Goal: Check status: Check status

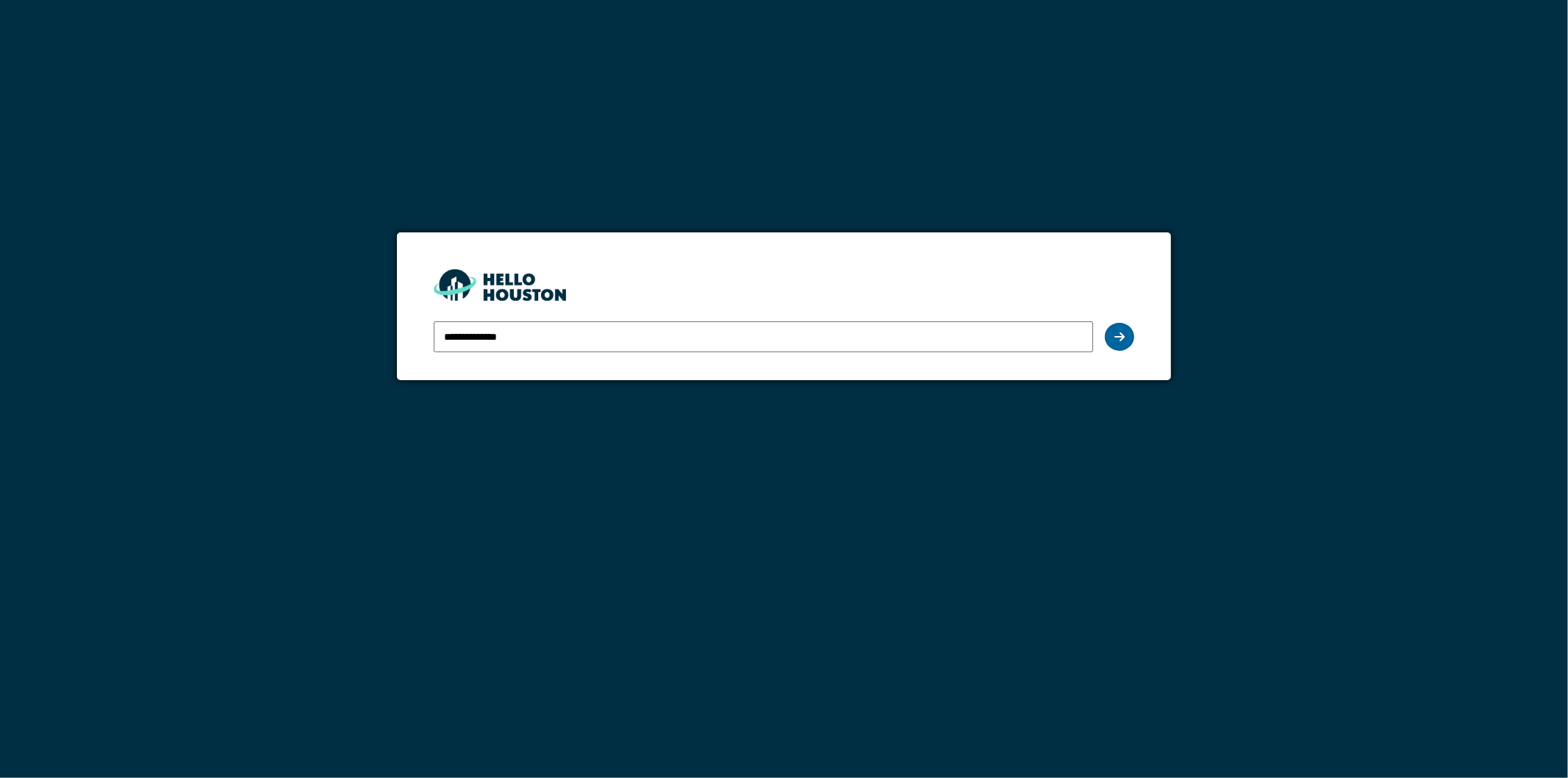
click at [1115, 336] on icon at bounding box center [1120, 336] width 10 height 12
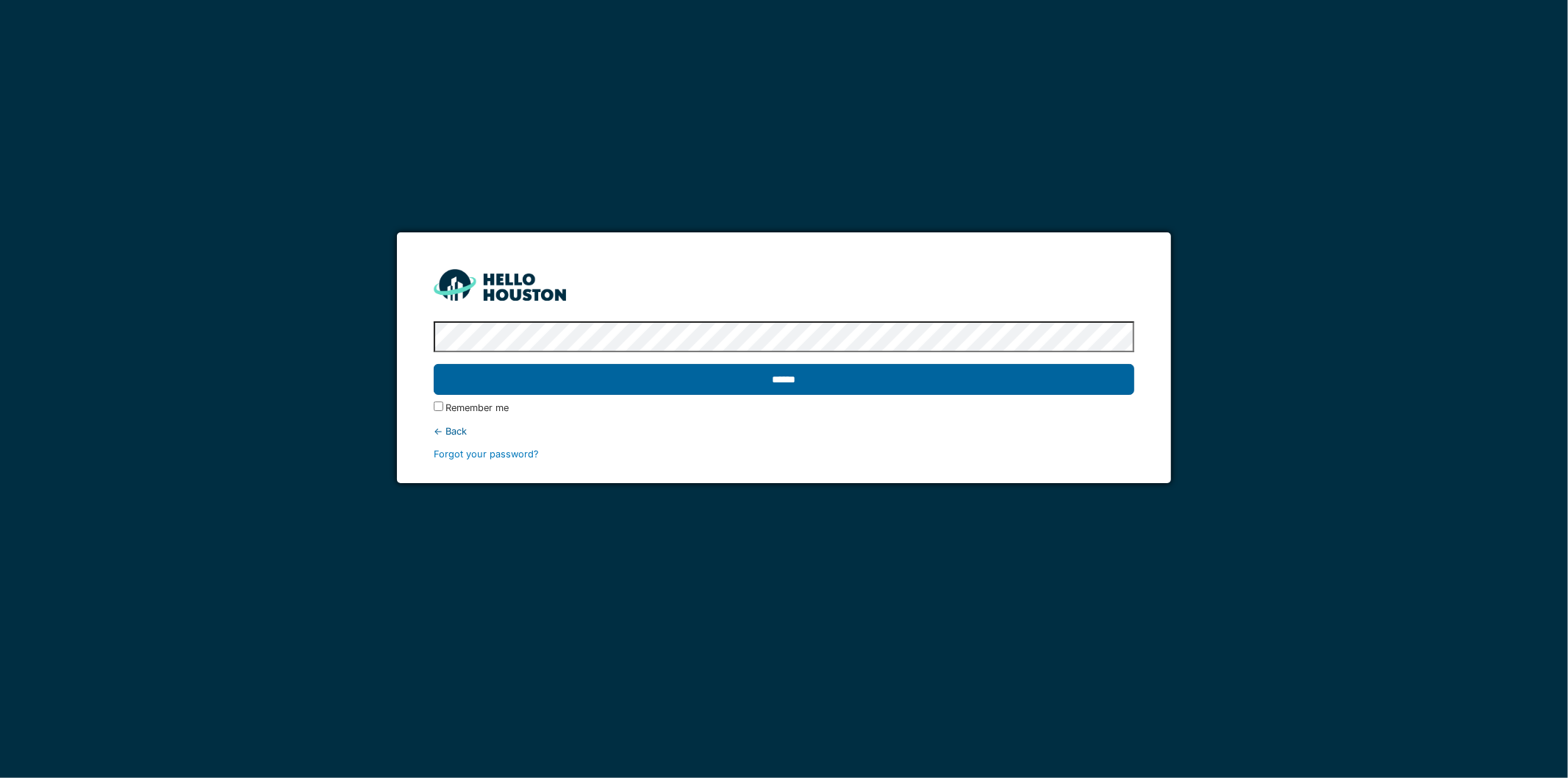
click at [692, 375] on input "******" at bounding box center [784, 379] width 701 height 31
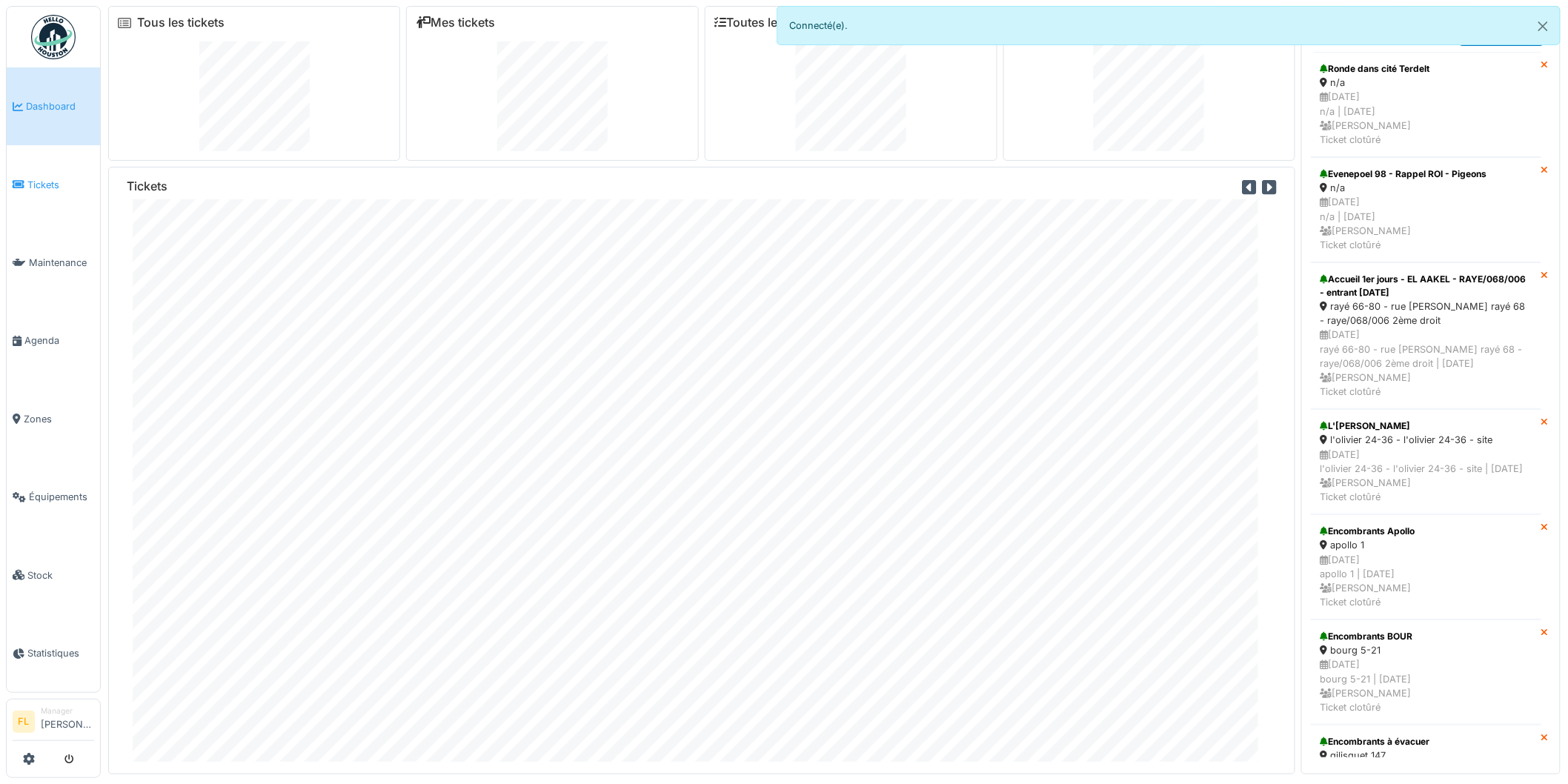
click at [32, 181] on span "Tickets" at bounding box center [60, 184] width 67 height 14
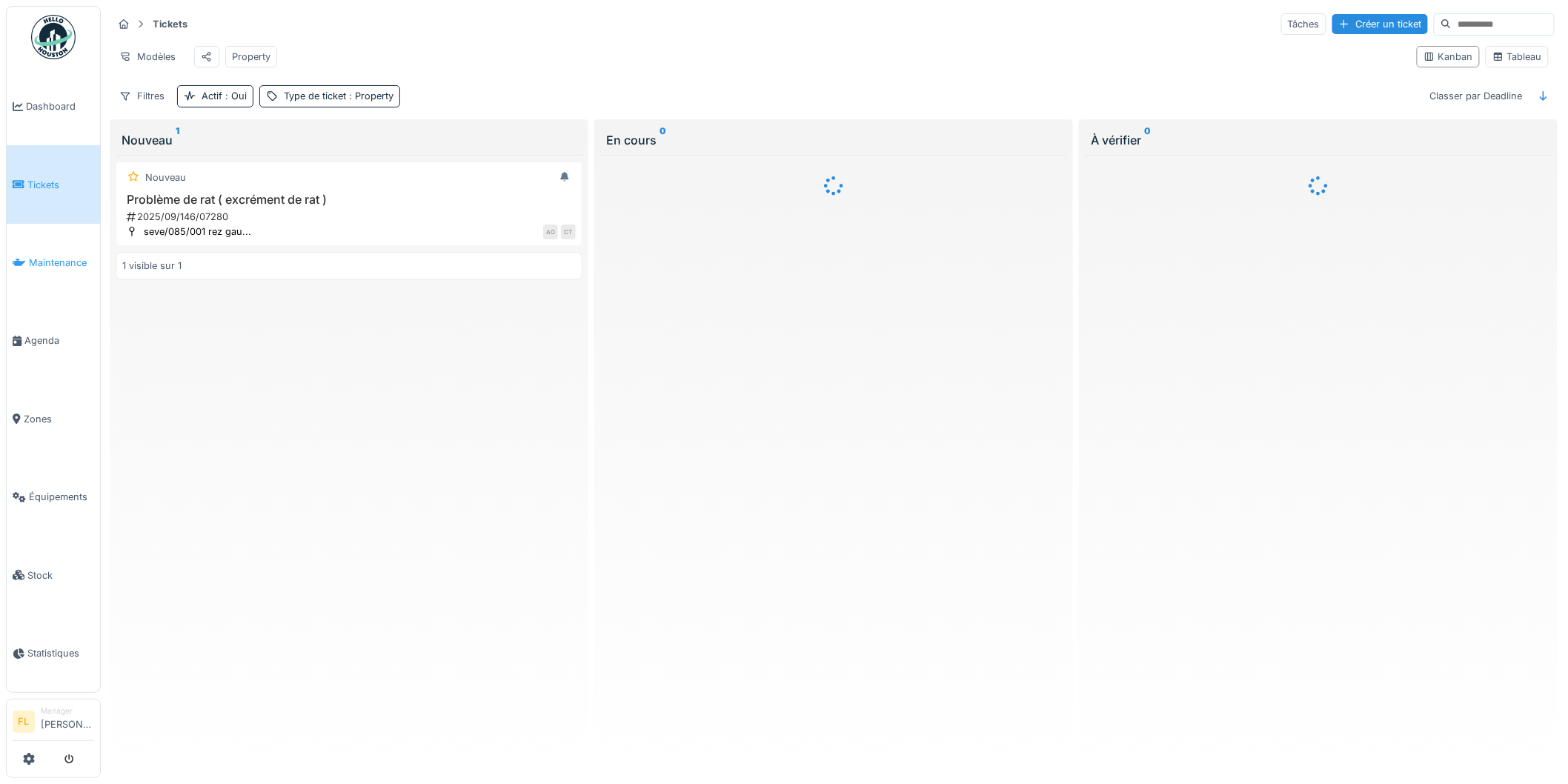
click at [54, 263] on span "Maintenance" at bounding box center [61, 262] width 65 height 14
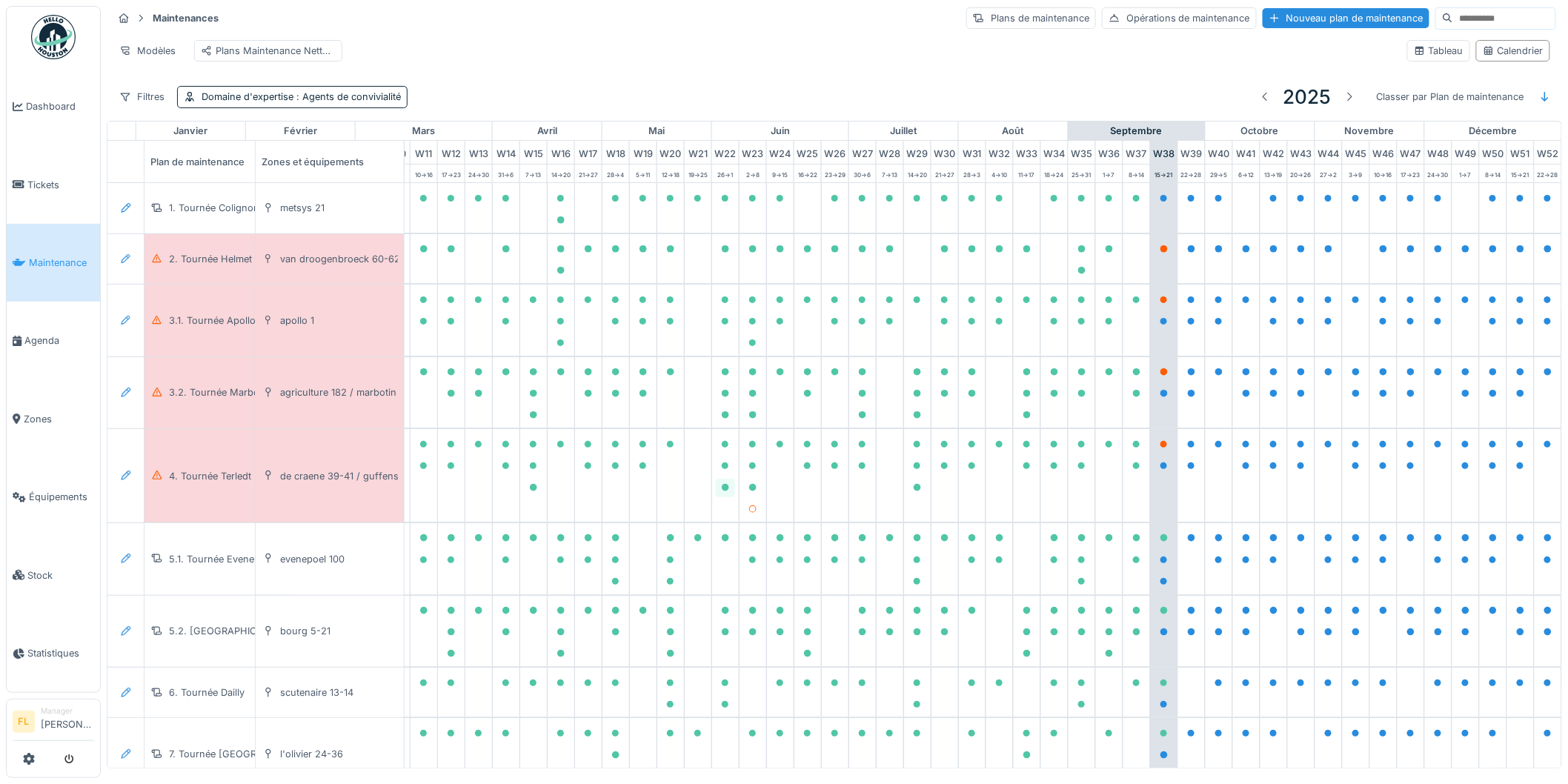
scroll to position [0, 329]
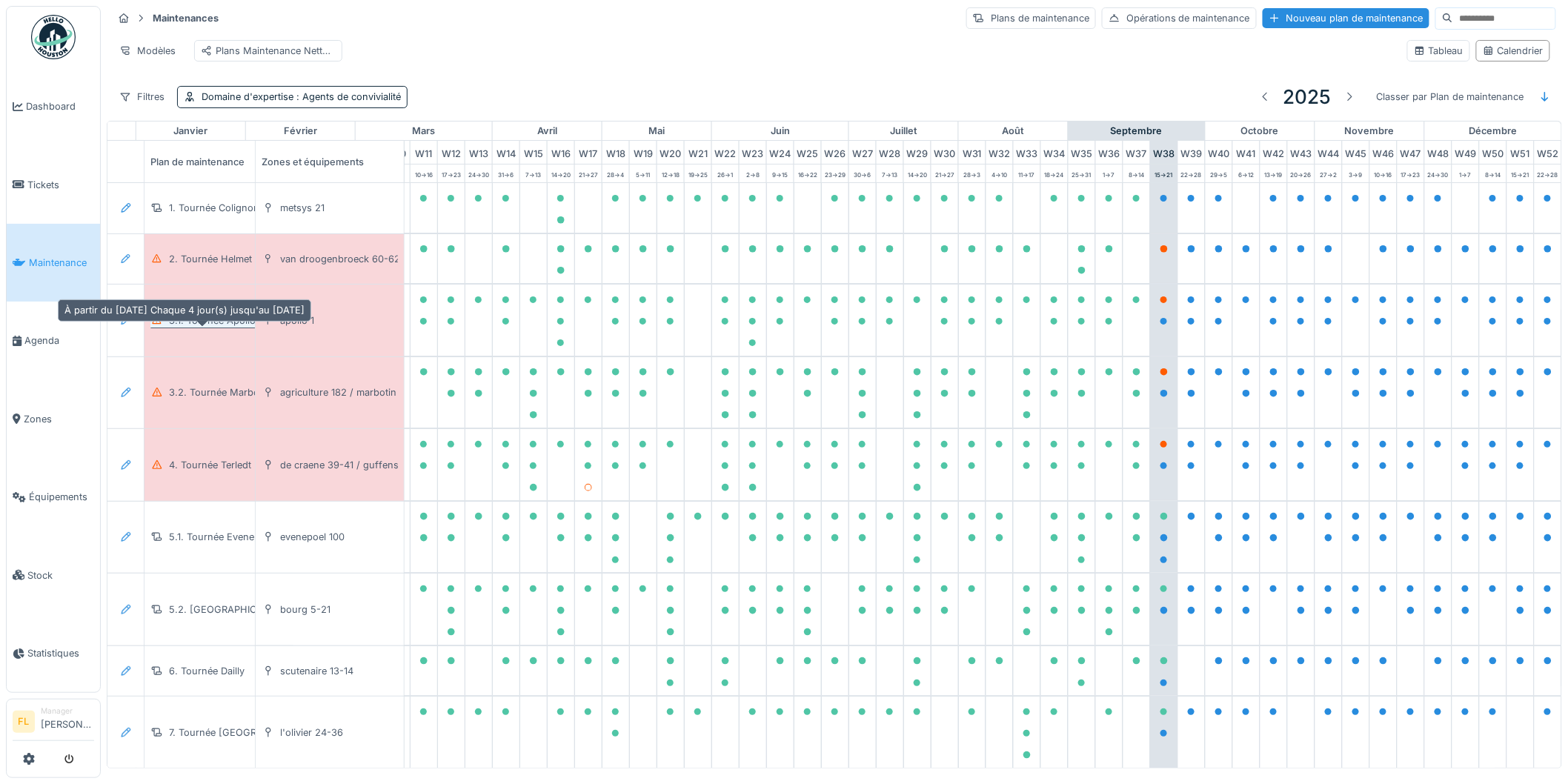
click at [196, 327] on div "3.1. Tournée Apollo" at bounding box center [212, 320] width 87 height 14
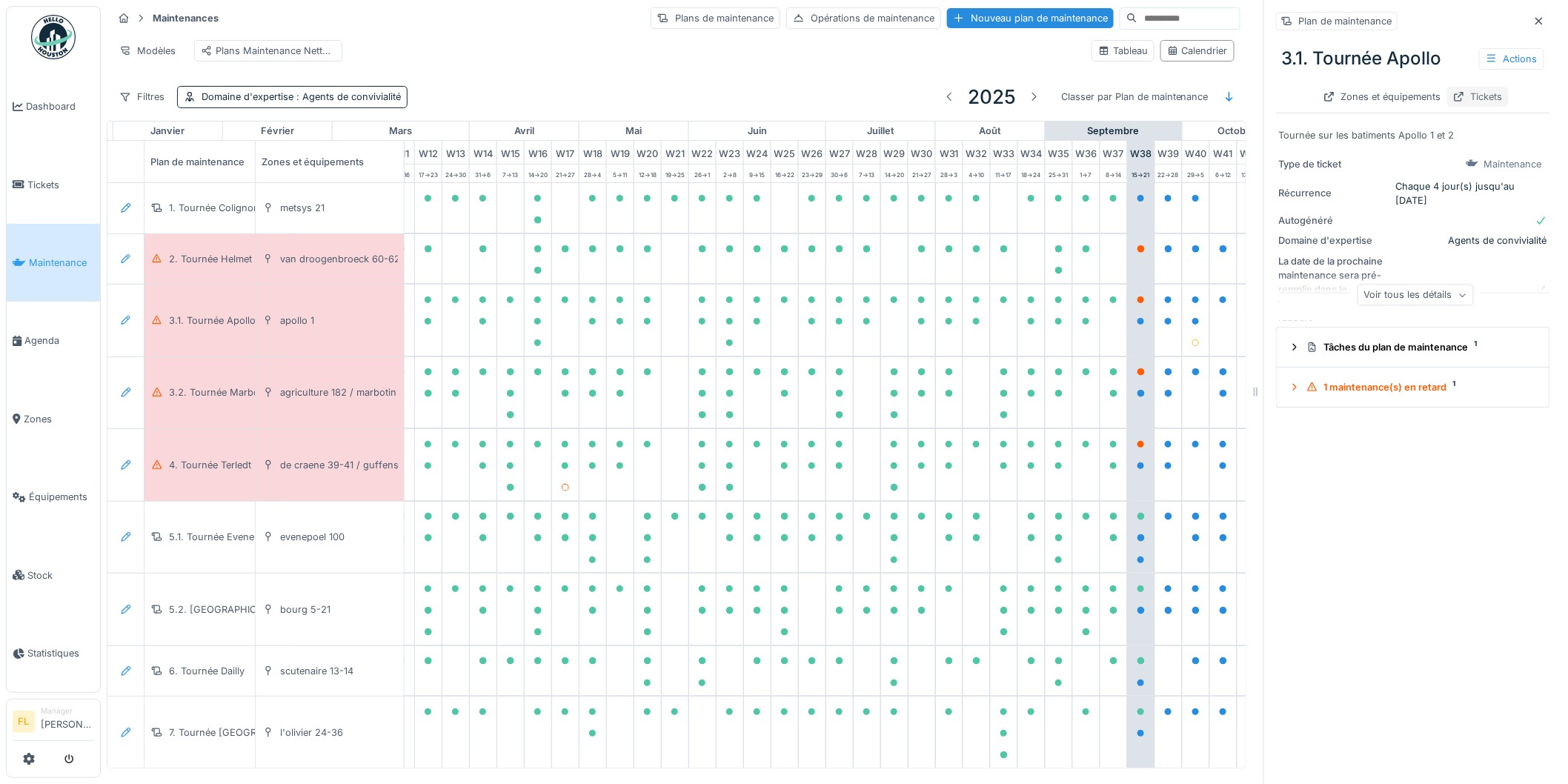
click at [1457, 96] on div "Tickets" at bounding box center [1477, 96] width 61 height 20
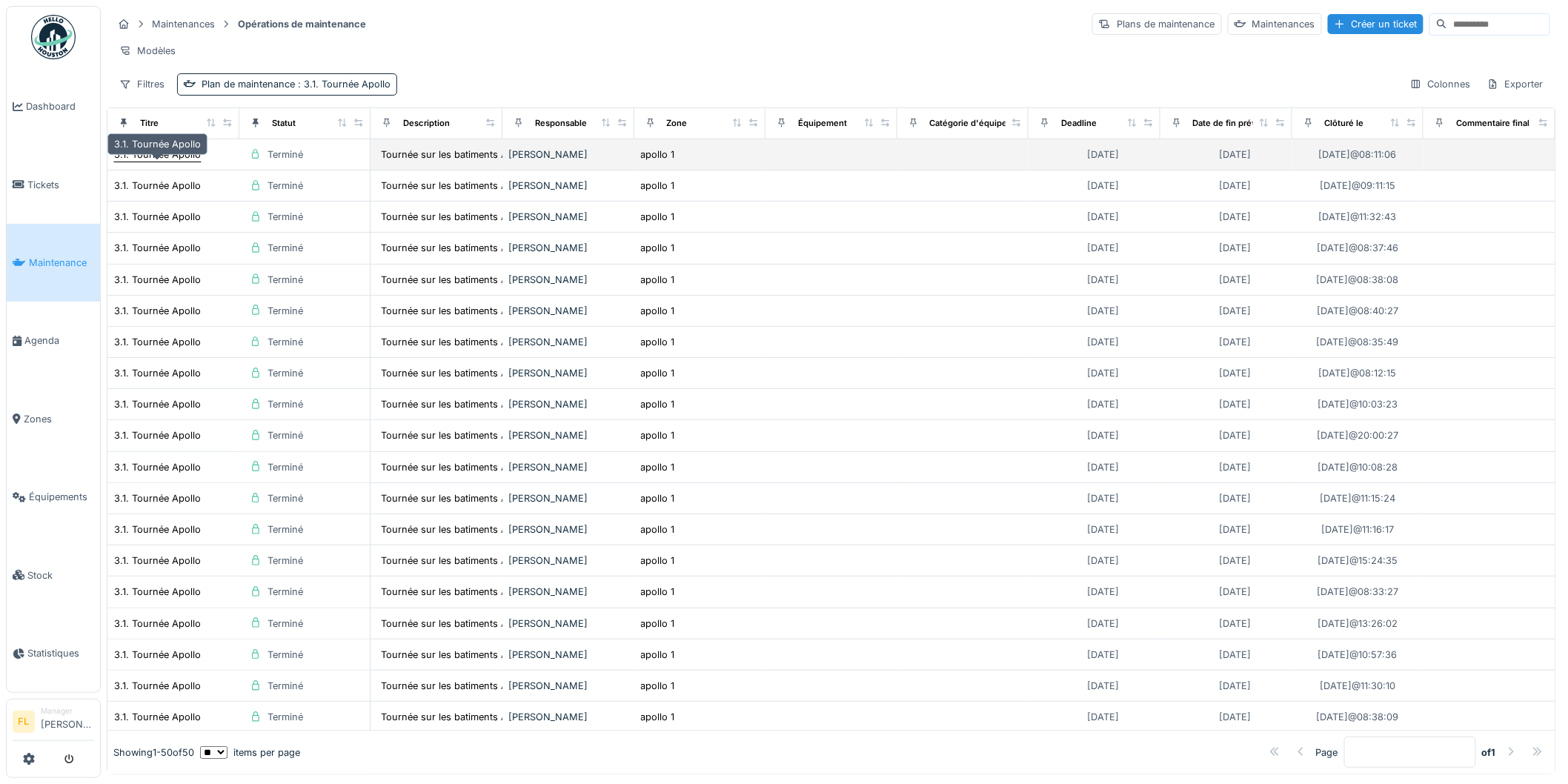
click at [146, 161] on div "3.1. Tournée Apollo" at bounding box center [158, 154] width 87 height 14
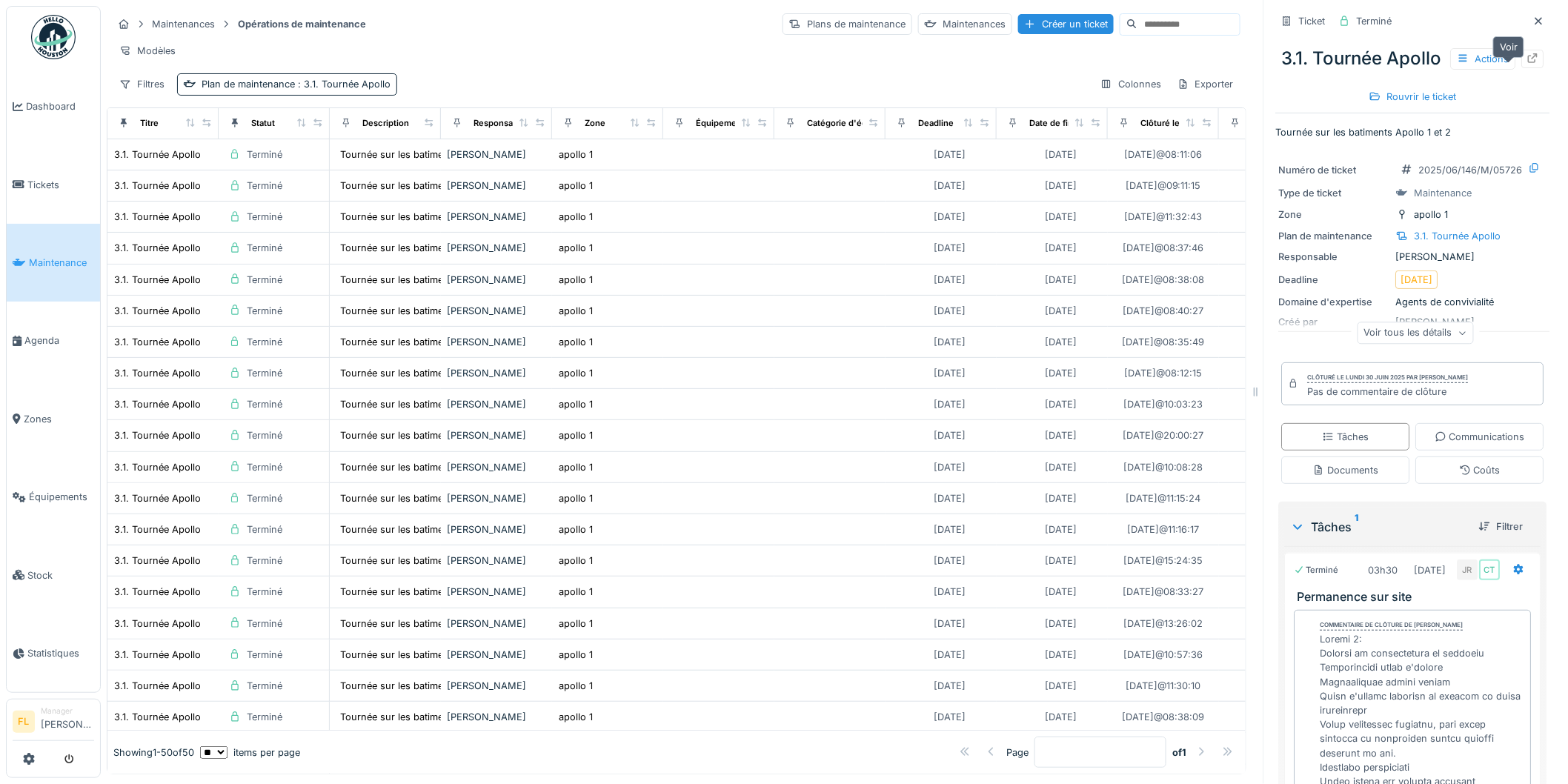
click at [1527, 63] on icon at bounding box center [1533, 58] width 12 height 9
